Goal: Navigation & Orientation: Find specific page/section

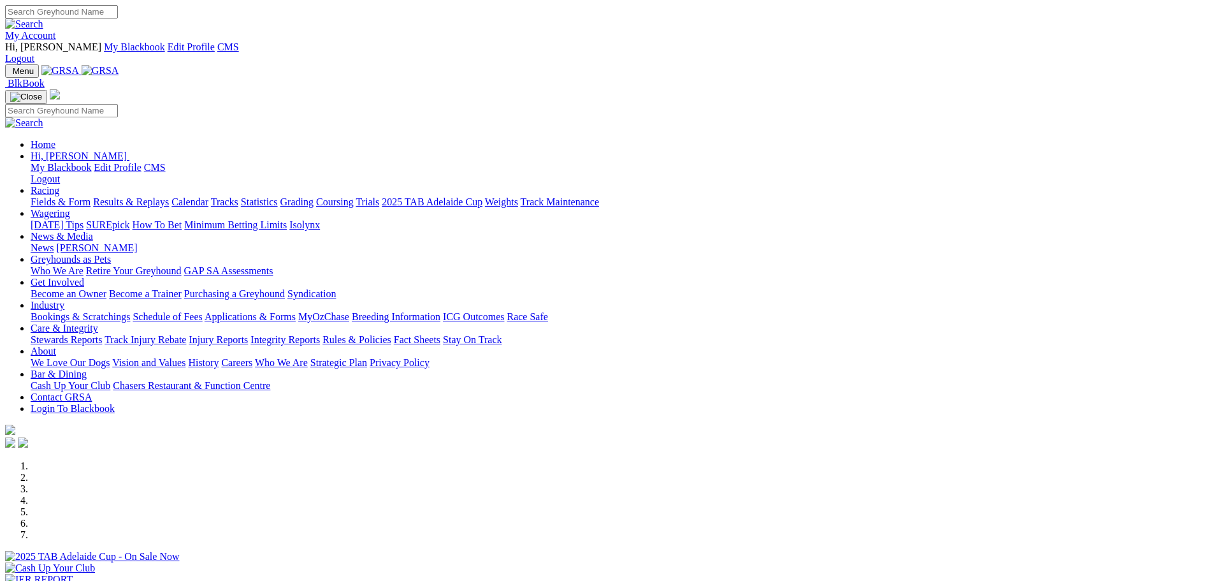
click at [314, 196] on link "Grading" at bounding box center [296, 201] width 33 height 11
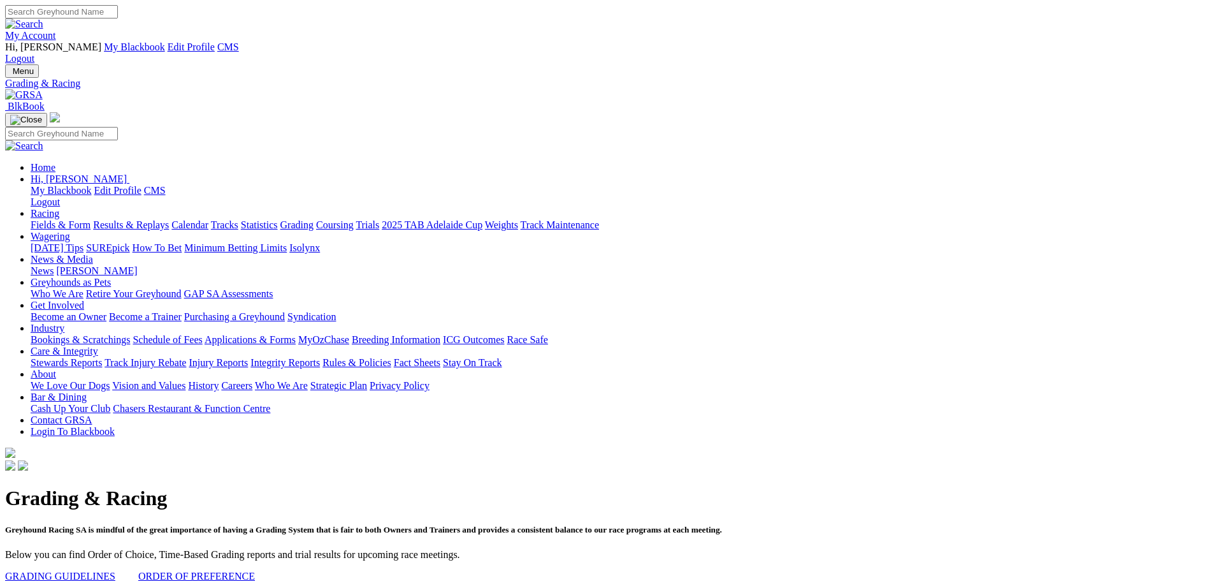
click at [43, 89] on img at bounding box center [24, 94] width 38 height 11
